Goal: Task Accomplishment & Management: Complete application form

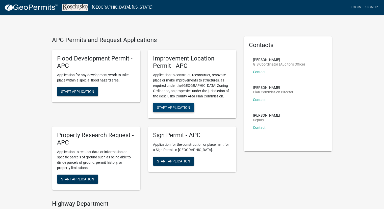
click at [181, 104] on button "Start Application" at bounding box center [173, 107] width 41 height 9
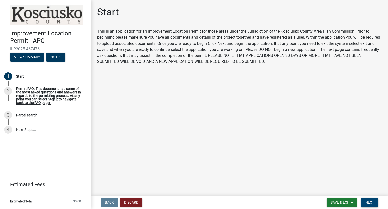
click at [374, 201] on button "Next" at bounding box center [369, 202] width 17 height 9
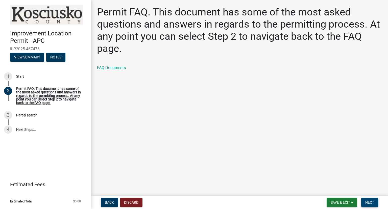
click at [370, 200] on span "Next" at bounding box center [370, 202] width 9 height 4
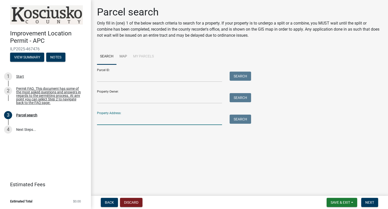
click at [131, 121] on input "Property Address:" at bounding box center [159, 120] width 125 height 10
type input "52 EMS B40A1 Ln"
click at [241, 120] on button "Search" at bounding box center [240, 119] width 21 height 9
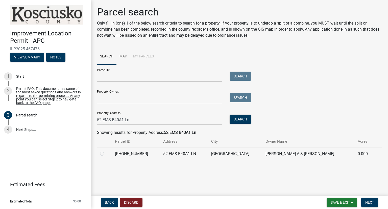
click at [106, 151] on label at bounding box center [106, 151] width 0 height 0
click at [106, 154] on input "radio" at bounding box center [107, 152] width 3 height 3
radio input "true"
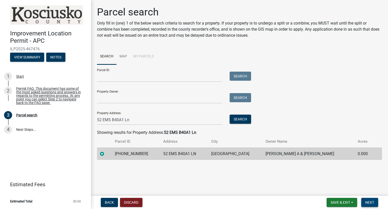
click at [374, 204] on button "Next" at bounding box center [369, 202] width 17 height 9
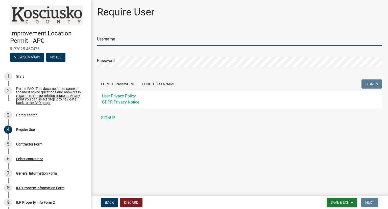
type input "Acculevel"
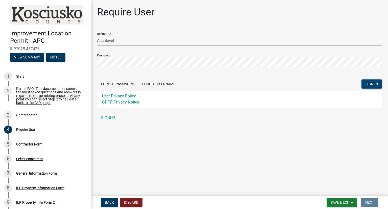
click at [369, 84] on span "SIGN IN" at bounding box center [372, 84] width 12 height 4
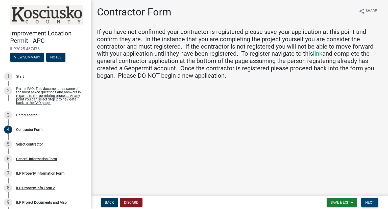
click at [372, 201] on span "Next" at bounding box center [370, 202] width 9 height 4
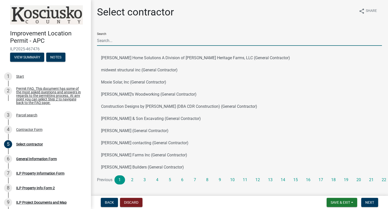
click at [126, 40] on input "Search" at bounding box center [239, 40] width 285 height 10
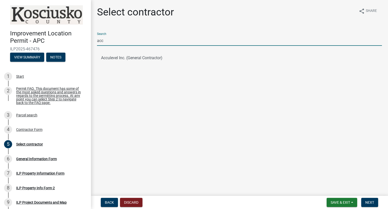
type input "acculevel"
click at [125, 58] on ul "Acculevel Inc. (General Contractor)" at bounding box center [239, 58] width 285 height 16
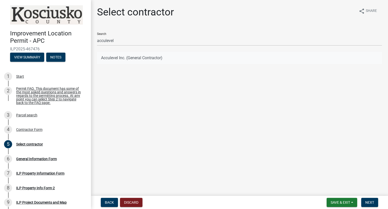
click at [122, 60] on button "Acculevel Inc. (General Contractor)" at bounding box center [239, 58] width 285 height 12
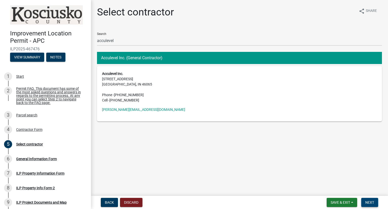
click at [377, 203] on button "Next" at bounding box center [369, 202] width 17 height 9
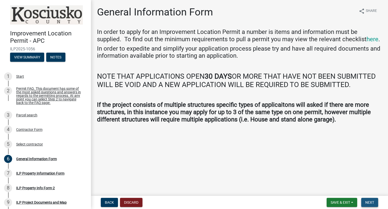
click at [367, 202] on span "Next" at bounding box center [370, 202] width 9 height 4
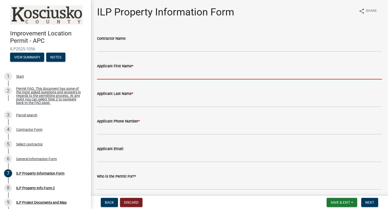
click at [136, 75] on input "Applicant First Name *" at bounding box center [239, 74] width 285 height 10
type input "[PERSON_NAME]"
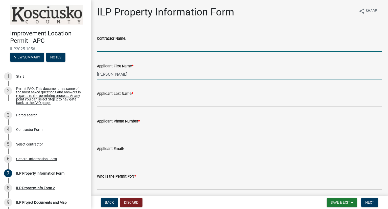
type input "Acculevel"
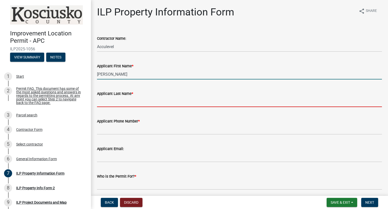
type input "[PERSON_NAME]"
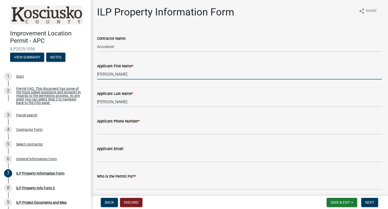
type input "8153209704"
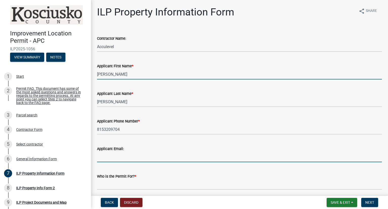
type input "[EMAIL_ADDRESS][DOMAIN_NAME]"
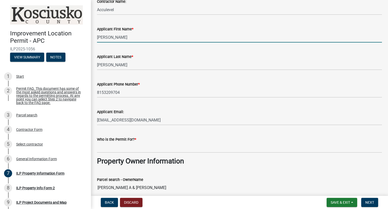
scroll to position [76, 0]
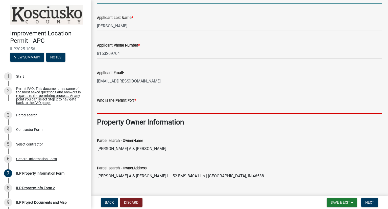
click at [153, 111] on input "Who is the Permit For? *" at bounding box center [239, 108] width 285 height 10
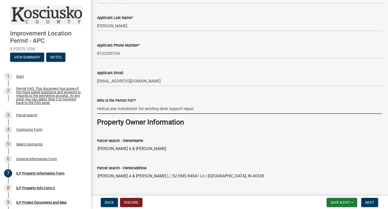
drag, startPoint x: 199, startPoint y: 109, endPoint x: 139, endPoint y: 108, distance: 60.4
click at [139, 108] on input "Helical pier installation for existing deck support repair" at bounding box center [239, 108] width 285 height 10
type input "Helical pier installation"
click at [197, 141] on div "Parcel search - OwnerName" at bounding box center [239, 141] width 285 height 6
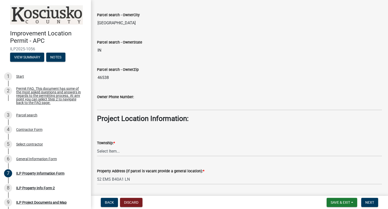
scroll to position [278, 0]
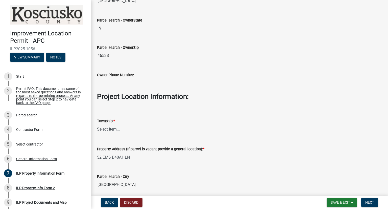
click at [150, 130] on select "Select Item... [PERSON_NAME] - Elkhart Co Clay Etna [GEOGRAPHIC_DATA][PERSON_NA…" at bounding box center [239, 129] width 285 height 10
click at [97, 124] on select "Select Item... [PERSON_NAME] - Elkhart Co Clay Etna [GEOGRAPHIC_DATA][PERSON_NA…" at bounding box center [239, 129] width 285 height 10
select select "8aeb2c27-db4f-4f65-83dd-c512a3678cb2"
click at [183, 182] on input "[GEOGRAPHIC_DATA]" at bounding box center [239, 184] width 285 height 10
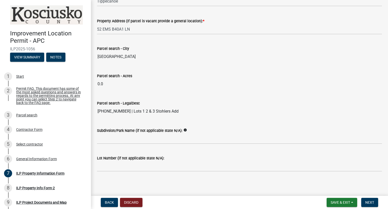
scroll to position [407, 0]
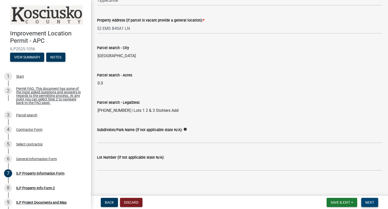
click at [371, 206] on button "Next" at bounding box center [369, 202] width 17 height 9
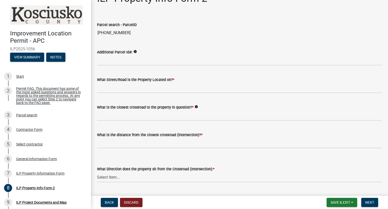
scroll to position [25, 0]
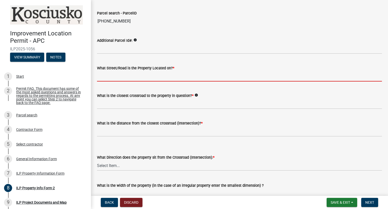
click at [110, 76] on input "What Street/Road is the Property Located on? *" at bounding box center [239, 76] width 285 height 10
type input "EMS b48 LN"
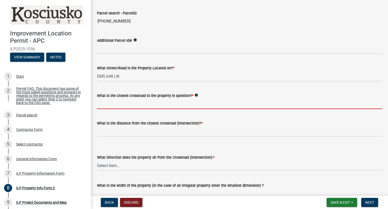
click at [124, 104] on input "What is the closest crossroad to the property in question? *" at bounding box center [239, 104] width 285 height 10
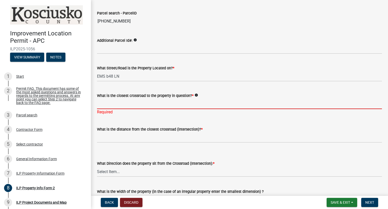
click at [115, 105] on input "What is the closest crossroad to the property in question? *" at bounding box center [239, 104] width 285 height 10
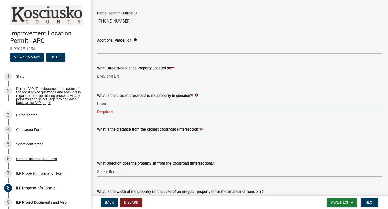
type input "Brandywine Ln"
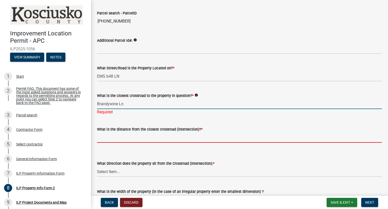
click at [134, 141] on wm-data-entity-input-list "Parcel search - ParcelID [PHONE_NUMBER] Additional Parcel Id#: info What Street…" at bounding box center [239, 185] width 285 height 365
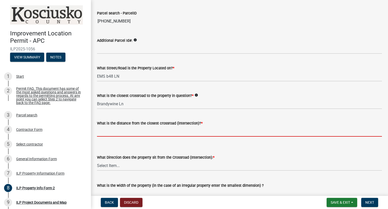
type input "0.5"
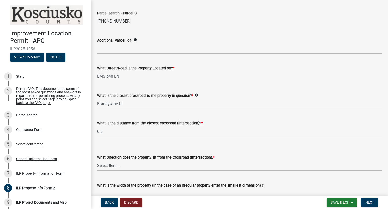
click at [185, 154] on div "What Direction does the property sit from the Crossroad (Intersection): *" at bounding box center [239, 157] width 285 height 6
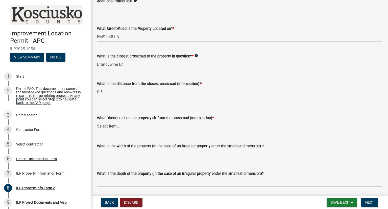
scroll to position [101, 0]
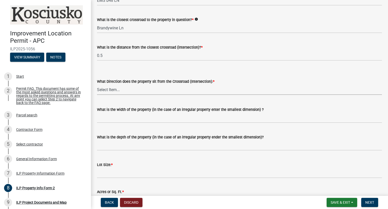
click at [131, 91] on select "Select Item... N NE NW S SE SW E W" at bounding box center [239, 89] width 285 height 10
click at [97, 84] on select "Select Item... N NE NW S SE SW E W" at bounding box center [239, 89] width 285 height 10
select select "d1e29b26-5d4c-45d9-9a17-32724f9b6679"
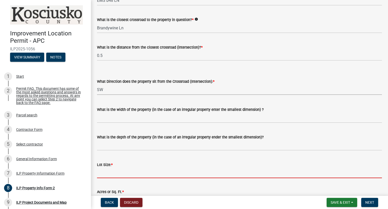
click at [140, 176] on input "text" at bounding box center [239, 173] width 285 height 10
click at [137, 175] on input "text" at bounding box center [239, 173] width 285 height 10
type input "1.02"
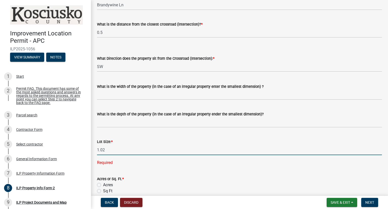
scroll to position [152, 0]
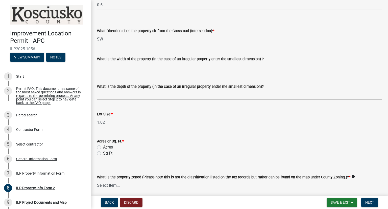
click at [99, 156] on wm-data-entity-input "Acres or Sq. Ft. * Acres Sq Ft" at bounding box center [239, 146] width 285 height 29
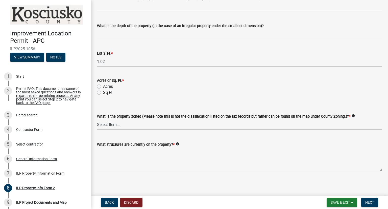
scroll to position [213, 0]
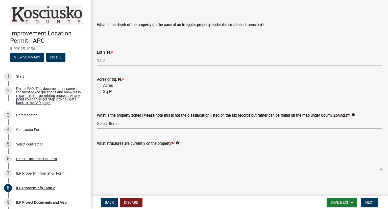
click at [158, 126] on select "Select Item... Agricultural Agricultural 2 Commercial Environmental Industrial …" at bounding box center [239, 123] width 285 height 10
click at [97, 118] on select "Select Item... Agricultural Agricultural 2 Commercial Environmental Industrial …" at bounding box center [239, 123] width 285 height 10
select select "1146270b-2111-4e23-bf7f-74ce85cf7041"
click at [172, 166] on textarea "What structures are currently on the property? *" at bounding box center [239, 158] width 285 height 24
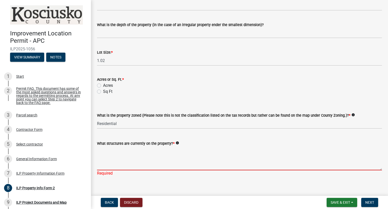
click at [106, 166] on textarea "What structures are currently on the property? *" at bounding box center [239, 158] width 285 height 24
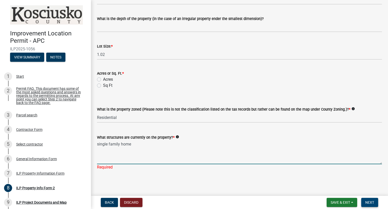
type textarea "single family home"
click at [367, 203] on span "Next" at bounding box center [370, 202] width 9 height 4
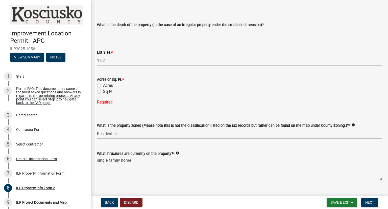
click at [103, 86] on label "Acres" at bounding box center [108, 85] width 10 height 6
click at [103, 86] on input "Acres" at bounding box center [104, 83] width 3 height 3
radio input "true"
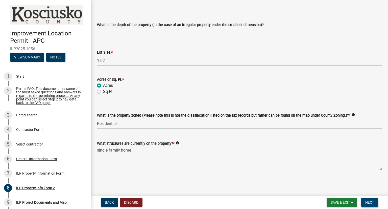
click at [371, 199] on button "Next" at bounding box center [369, 202] width 17 height 9
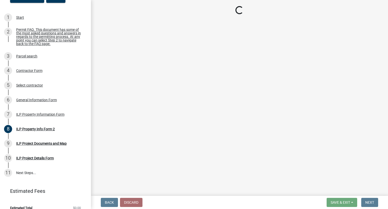
scroll to position [68, 0]
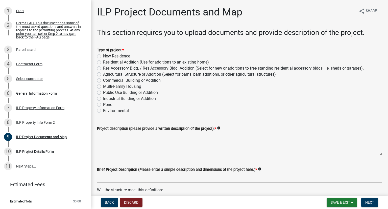
click at [103, 62] on label "Residential Addition (Use for additions to an existing home)" at bounding box center [156, 62] width 106 height 6
click at [103, 62] on input "Residential Addition (Use for additions to an existing home)" at bounding box center [104, 60] width 3 height 3
radio input "true"
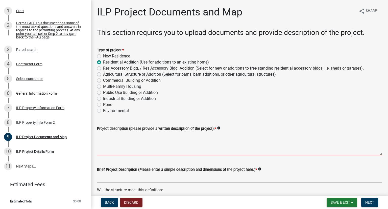
click at [112, 151] on textarea "Project description (please provide a written description of the project): *" at bounding box center [239, 143] width 285 height 24
type textarea "s"
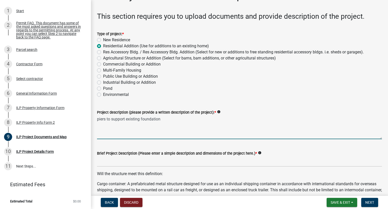
scroll to position [25, 0]
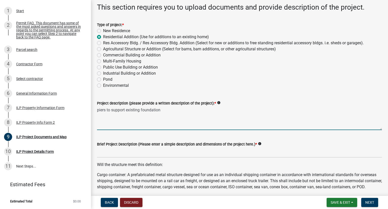
type textarea "piers to support existing foundation"
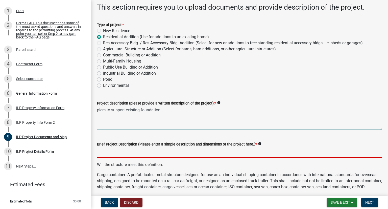
click at [122, 153] on input "Brief Project Description (Please enter a simple description and dimensions of …" at bounding box center [239, 152] width 285 height 10
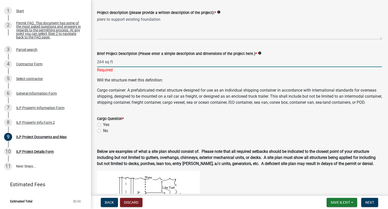
scroll to position [126, 0]
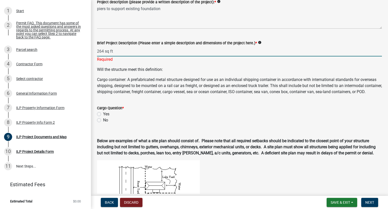
type input "264 sq ft"
click at [99, 126] on wm-data-entity-input "Cargo Question * Yes No" at bounding box center [239, 113] width 285 height 29
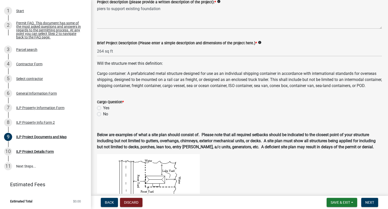
click at [103, 117] on label "No" at bounding box center [105, 114] width 5 height 6
click at [103, 114] on input "No" at bounding box center [104, 112] width 3 height 3
radio input "true"
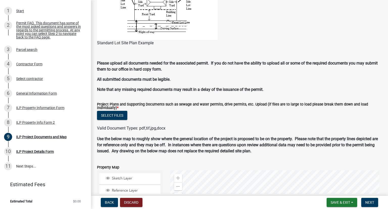
scroll to position [430, 0]
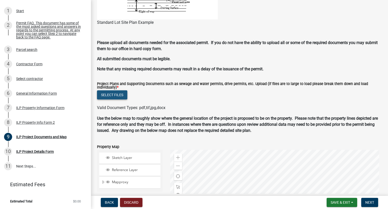
click at [116, 99] on button "Select files" at bounding box center [112, 94] width 30 height 9
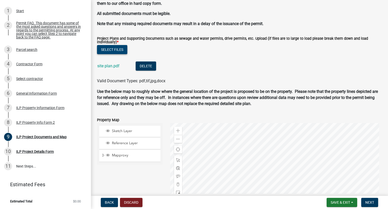
scroll to position [471, 0]
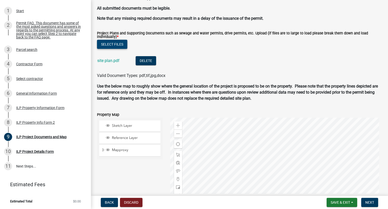
click at [101, 49] on button "Select files" at bounding box center [112, 44] width 30 height 9
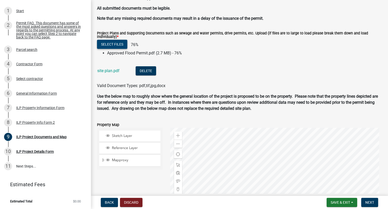
click at [112, 49] on button "Select files" at bounding box center [112, 44] width 30 height 9
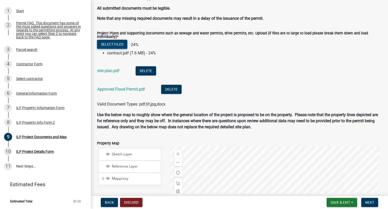
click at [107, 49] on button "Select files" at bounding box center [112, 44] width 30 height 9
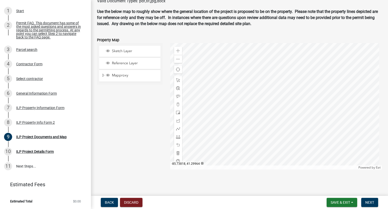
scroll to position [608, 0]
click at [177, 81] on span at bounding box center [178, 80] width 4 height 4
click at [273, 97] on div at bounding box center [276, 106] width 212 height 126
click at [372, 203] on span "Next" at bounding box center [370, 202] width 9 height 4
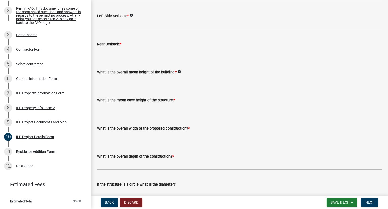
scroll to position [152, 0]
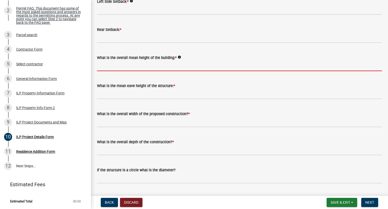
click at [115, 67] on input "text" at bounding box center [239, 66] width 285 height 10
click at [178, 59] on icon "info" at bounding box center [180, 57] width 4 height 4
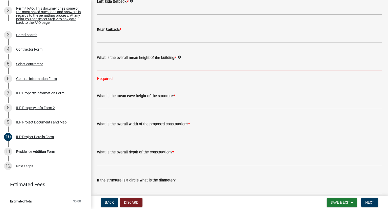
click at [102, 67] on input "text" at bounding box center [239, 66] width 285 height 10
type input "30.0"
click at [106, 109] on wm-data-entity-input-list "Some properties, due to their configuration, may have multiples of a type yard …" at bounding box center [239, 137] width 285 height 521
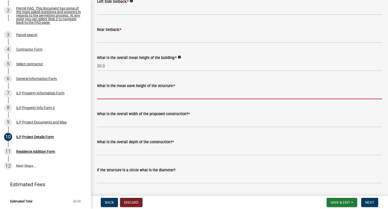
click at [106, 94] on input "text" at bounding box center [239, 94] width 285 height 10
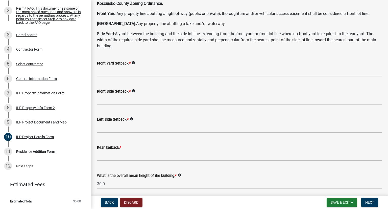
scroll to position [25, 0]
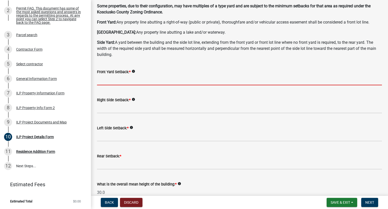
type input "30.0"
click at [117, 83] on input "text" at bounding box center [239, 80] width 285 height 10
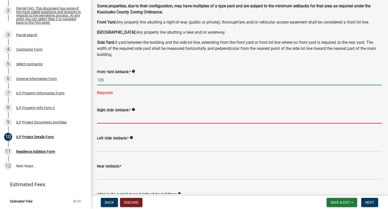
type input "100.0"
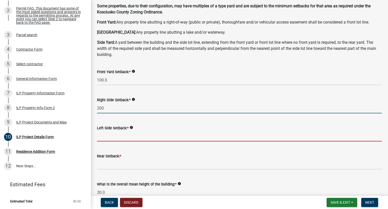
type input "200.0"
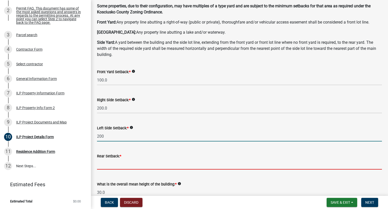
type input "200.0"
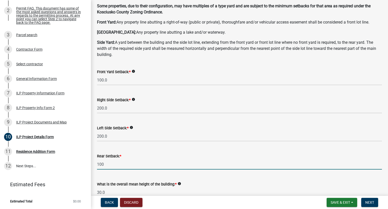
type input "100.0"
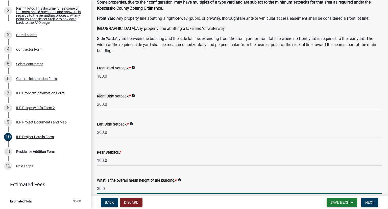
scroll to position [149, 0]
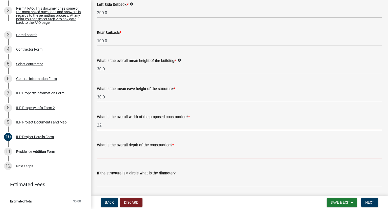
type input "22.00"
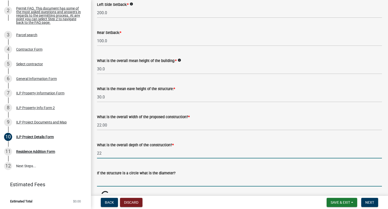
type input "22.00"
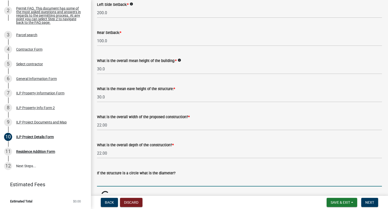
scroll to position [270, 0]
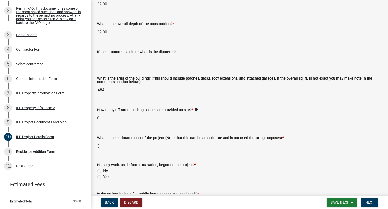
type input "0"
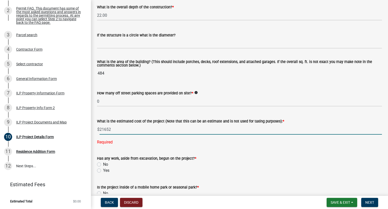
scroll to position [295, 0]
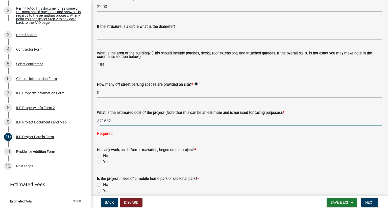
type input "21652"
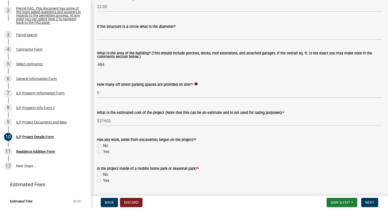
click at [99, 156] on wm-data-entity-input "Has any work, aside from excavation, begun on the project? * No Yes" at bounding box center [239, 144] width 285 height 29
click at [103, 175] on label "No" at bounding box center [105, 174] width 5 height 6
click at [103, 175] on input "No" at bounding box center [104, 172] width 3 height 3
radio input "true"
click at [103, 145] on label "No" at bounding box center [105, 146] width 5 height 6
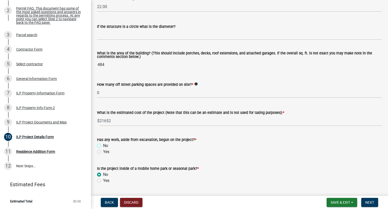
click at [103, 145] on input "No" at bounding box center [104, 144] width 3 height 3
radio input "true"
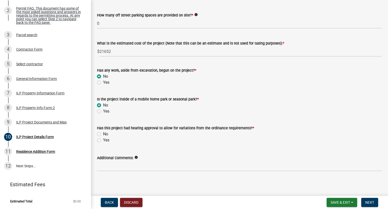
scroll to position [366, 0]
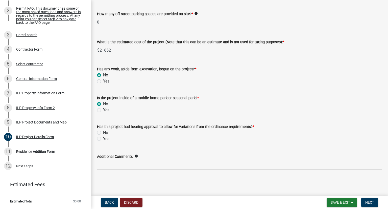
click at [103, 133] on label "No" at bounding box center [105, 133] width 5 height 6
click at [103, 133] on input "No" at bounding box center [104, 131] width 3 height 3
radio input "true"
click at [373, 202] on span "Next" at bounding box center [370, 202] width 9 height 4
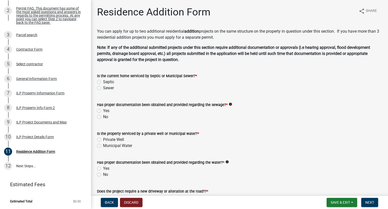
click at [103, 88] on label "Sewer" at bounding box center [108, 88] width 11 height 6
click at [103, 88] on input "Sewer" at bounding box center [104, 86] width 3 height 3
radio input "true"
click at [103, 117] on label "No" at bounding box center [105, 117] width 5 height 6
click at [103, 117] on input "No" at bounding box center [104, 115] width 3 height 3
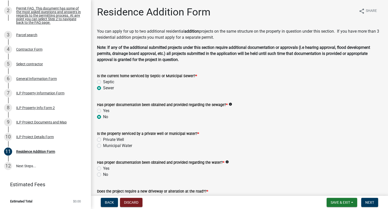
radio input "true"
click at [103, 141] on label "Private Well" at bounding box center [113, 139] width 21 height 6
click at [103, 140] on input "Private Well" at bounding box center [104, 137] width 3 height 3
radio input "true"
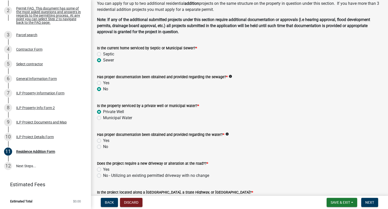
scroll to position [51, 0]
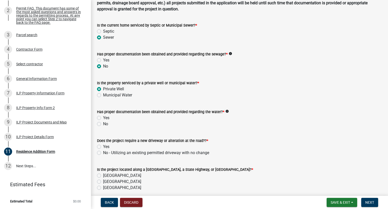
click at [103, 119] on label "Yes" at bounding box center [106, 118] width 6 height 6
click at [103, 118] on input "Yes" at bounding box center [104, 116] width 3 height 3
radio input "true"
click at [103, 152] on label "No - Utilizing an existing permitted driveway with no change" at bounding box center [156, 153] width 106 height 6
click at [103, 152] on input "No - Utilizing an existing permitted driveway with no change" at bounding box center [104, 151] width 3 height 3
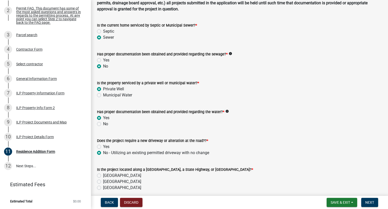
radio input "true"
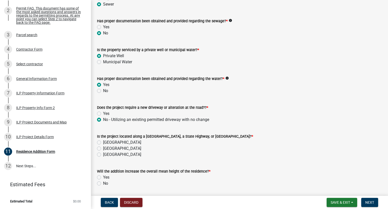
scroll to position [101, 0]
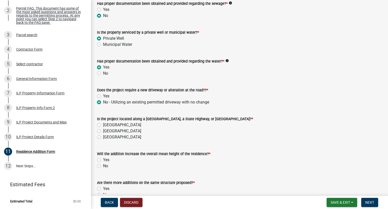
click at [103, 126] on label "[GEOGRAPHIC_DATA]" at bounding box center [122, 125] width 38 height 6
click at [103, 125] on input "[GEOGRAPHIC_DATA]" at bounding box center [104, 123] width 3 height 3
radio input "true"
click at [103, 137] on label "[GEOGRAPHIC_DATA]" at bounding box center [122, 137] width 38 height 6
click at [103, 137] on input "[GEOGRAPHIC_DATA]" at bounding box center [104, 135] width 3 height 3
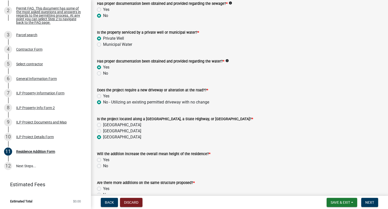
radio input "true"
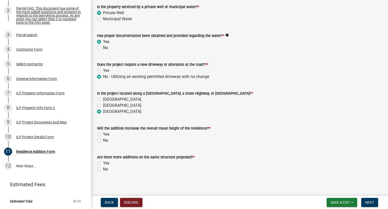
scroll to position [129, 0]
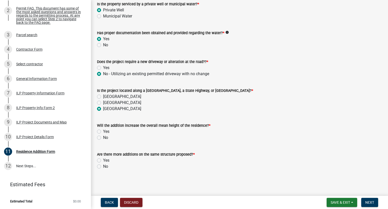
click at [103, 98] on label "[GEOGRAPHIC_DATA]" at bounding box center [122, 97] width 38 height 6
click at [103, 97] on input "[GEOGRAPHIC_DATA]" at bounding box center [104, 95] width 3 height 3
radio input "true"
click at [103, 138] on label "No" at bounding box center [105, 137] width 5 height 6
click at [103, 138] on input "No" at bounding box center [104, 135] width 3 height 3
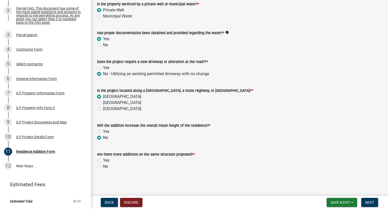
radio input "true"
click at [99, 168] on div "No" at bounding box center [239, 166] width 285 height 6
click at [103, 166] on label "No" at bounding box center [105, 166] width 5 height 6
click at [103, 166] on input "No" at bounding box center [104, 164] width 3 height 3
radio input "true"
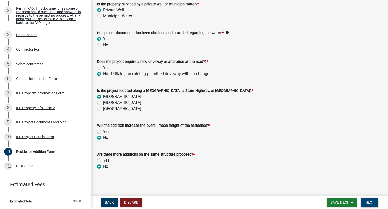
click at [373, 203] on span "Next" at bounding box center [370, 202] width 9 height 4
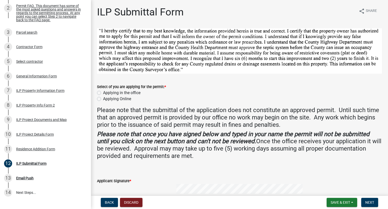
scroll to position [112, 0]
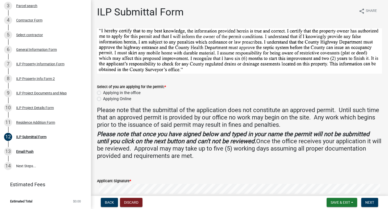
click at [98, 100] on div "Applying Online" at bounding box center [239, 99] width 285 height 6
click at [103, 99] on label "Applying Online" at bounding box center [117, 99] width 28 height 6
click at [103, 99] on input "Applying Online" at bounding box center [104, 97] width 3 height 3
radio input "true"
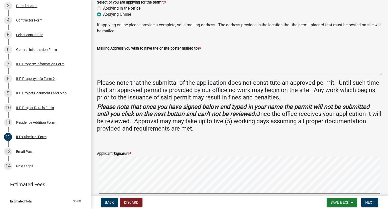
scroll to position [51, 0]
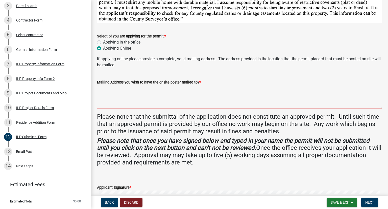
click at [102, 104] on textarea "Mailing Address you wish to have the onsite poster mailed to? *" at bounding box center [239, 97] width 285 height 24
type textarea "[STREET_ADDRESS][US_STATE]"
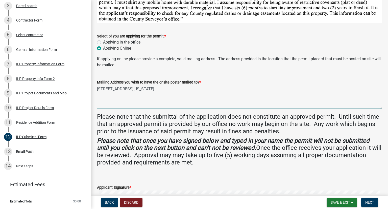
type input "[PERSON_NAME]"
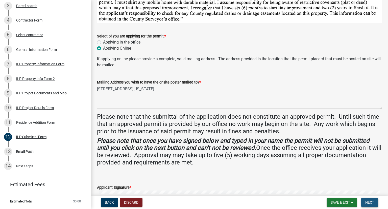
click at [371, 199] on button "Next" at bounding box center [369, 202] width 17 height 9
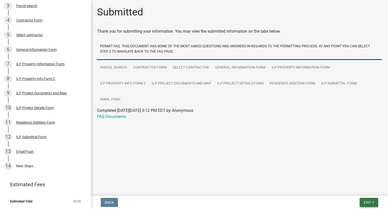
click at [362, 200] on button "Exit" at bounding box center [369, 202] width 18 height 9
click at [354, 177] on button "Save" at bounding box center [358, 177] width 40 height 12
